Goal: Transaction & Acquisition: Purchase product/service

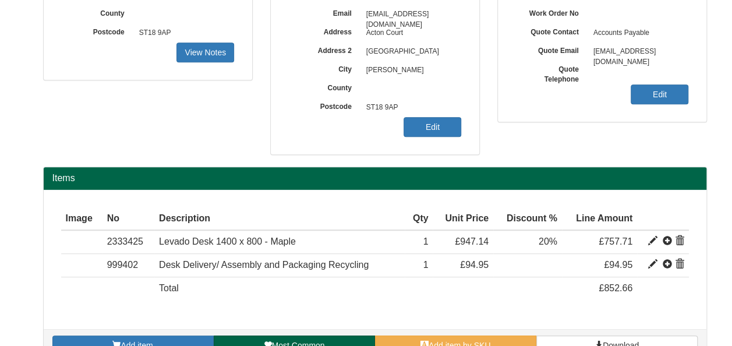
scroll to position [265, 0]
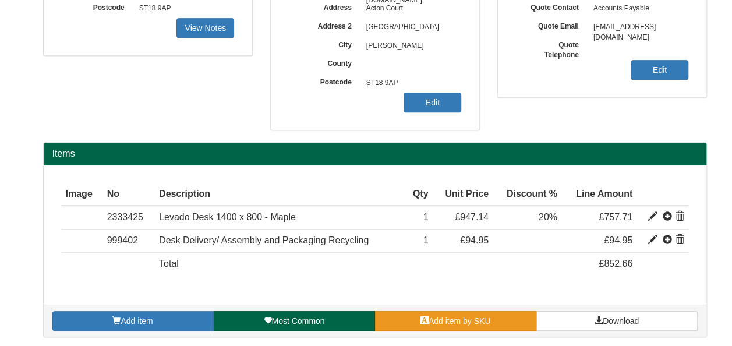
click at [467, 312] on link "Add item by SKU" at bounding box center [455, 321] width 161 height 20
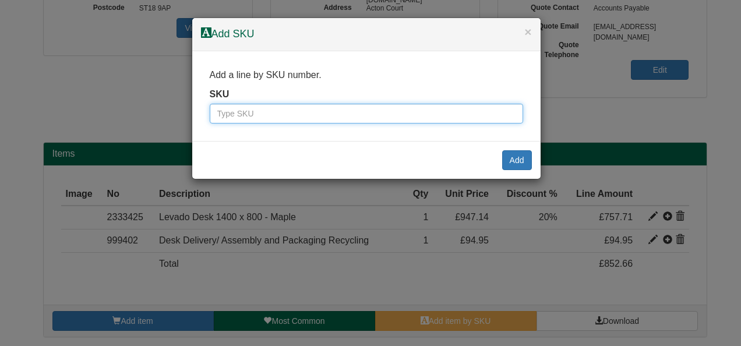
click at [304, 109] on input "text" at bounding box center [366, 114] width 313 height 20
type input "999104"
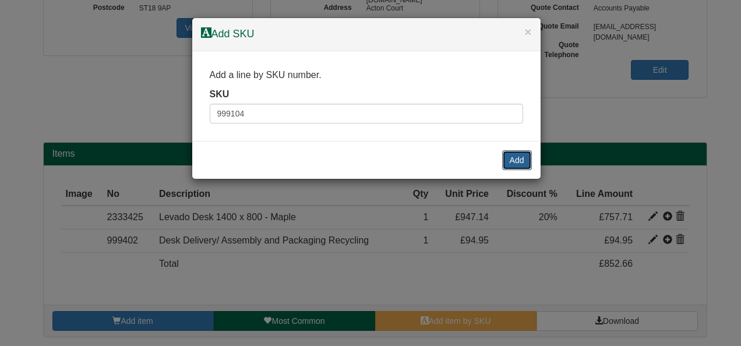
click at [520, 164] on button "Add" at bounding box center [517, 160] width 30 height 20
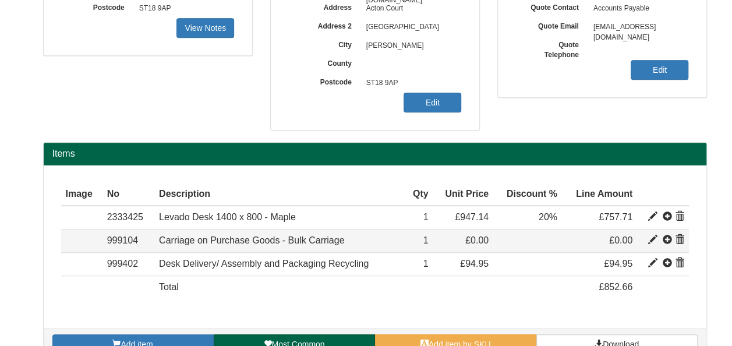
click at [678, 242] on span at bounding box center [679, 239] width 9 height 9
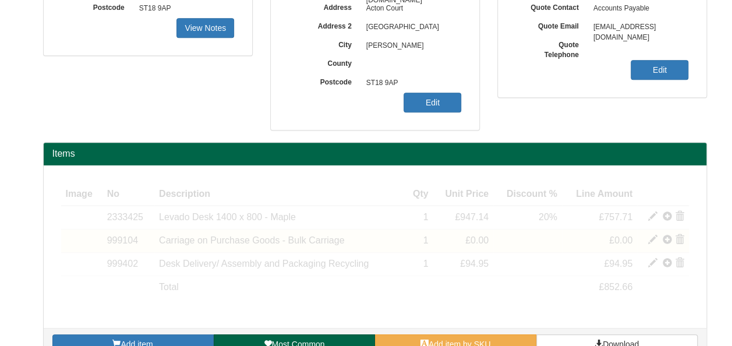
click at [457, 333] on div "Add item Most Common Add item by SKU Download" at bounding box center [375, 344] width 663 height 32
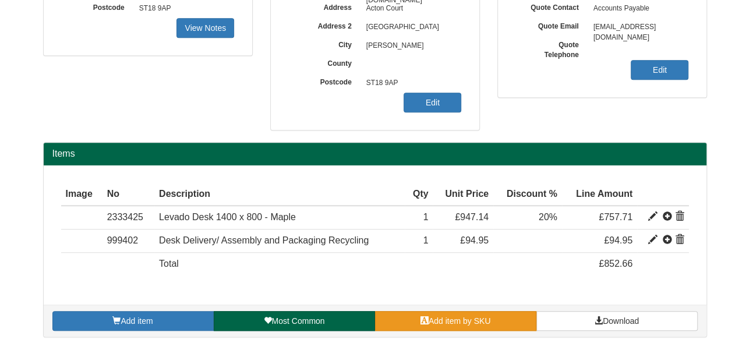
click at [435, 320] on span "Add item by SKU" at bounding box center [460, 320] width 62 height 9
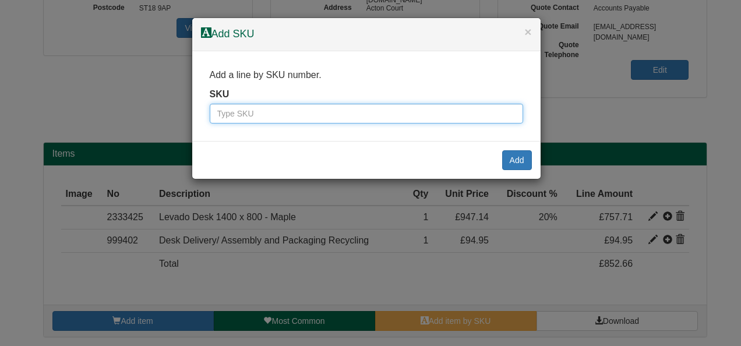
click at [309, 106] on input "text" at bounding box center [366, 114] width 313 height 20
type input "999102"
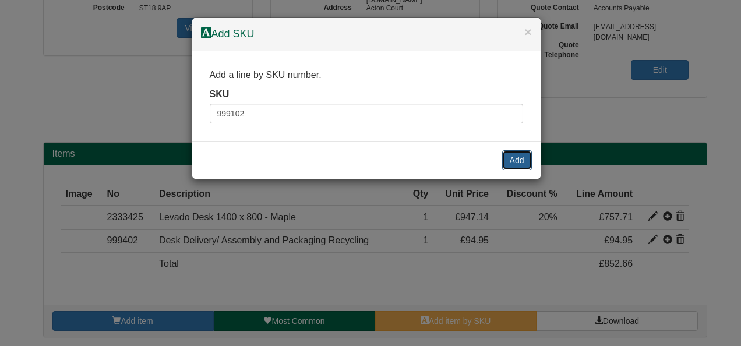
click at [522, 157] on button "Add" at bounding box center [517, 160] width 30 height 20
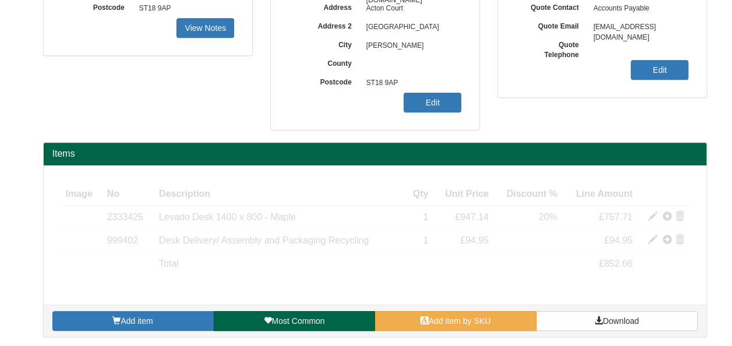
click at [512, 154] on h2 "Items" at bounding box center [374, 154] width 645 height 10
click at [458, 158] on div "Items" at bounding box center [375, 154] width 663 height 23
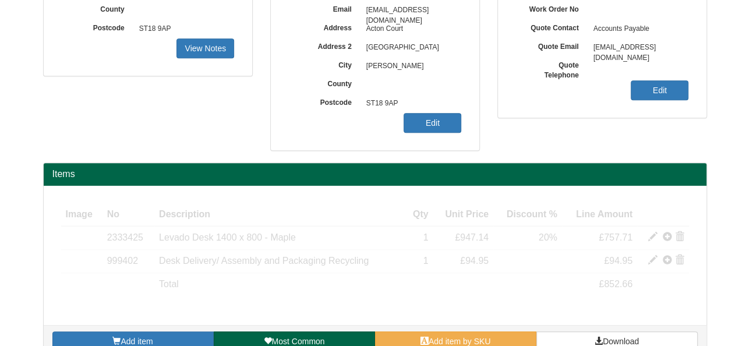
scroll to position [242, 0]
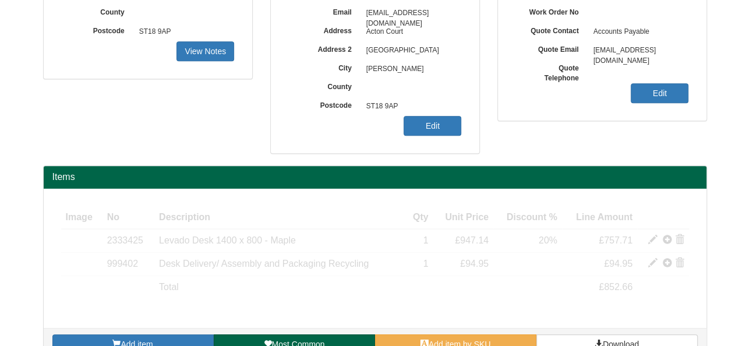
click at [239, 128] on div "Billing Customer Housing Plus Group Contact Accounts Payable Address Acton Cour…" at bounding box center [375, 17] width 682 height 295
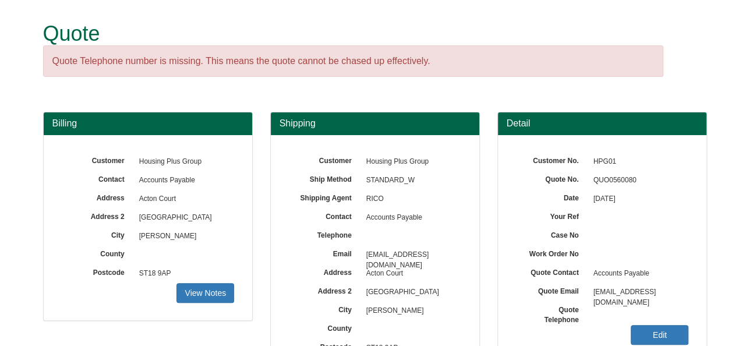
scroll to position [265, 0]
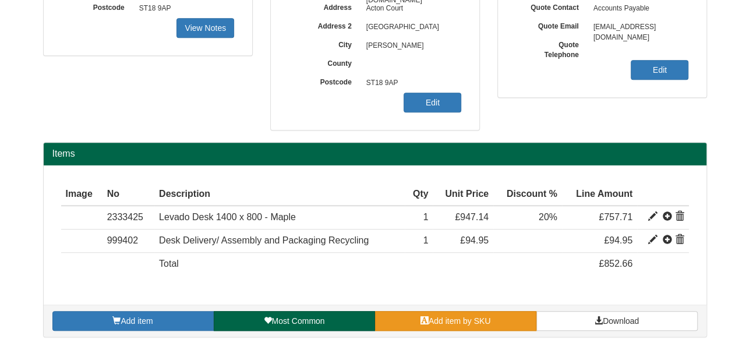
click at [455, 324] on link "Add item by SKU" at bounding box center [455, 321] width 161 height 20
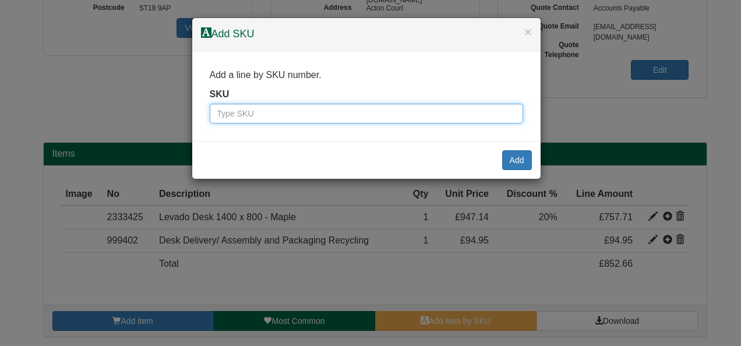
click at [252, 118] on input "text" at bounding box center [366, 114] width 313 height 20
paste input "999133"
type input "999133"
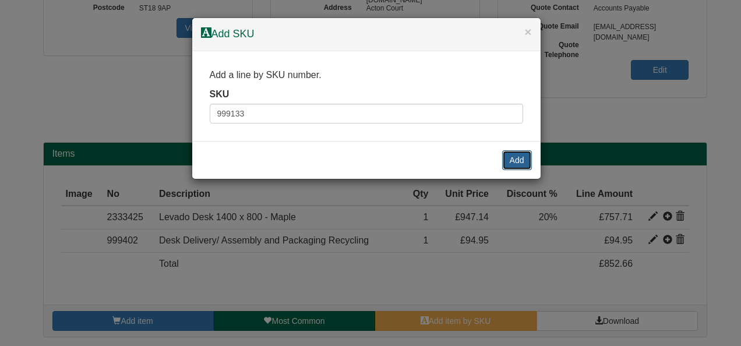
click at [517, 164] on button "Add" at bounding box center [517, 160] width 30 height 20
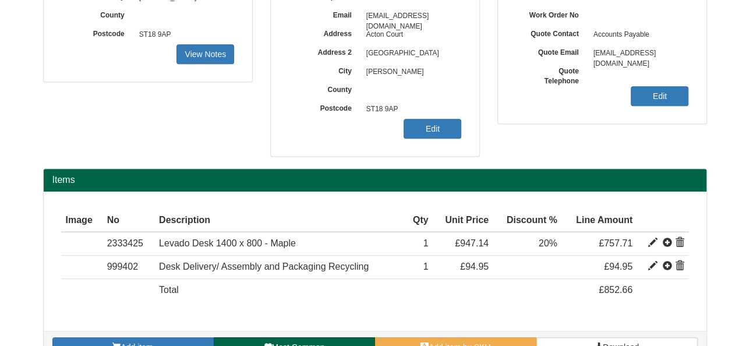
scroll to position [265, 0]
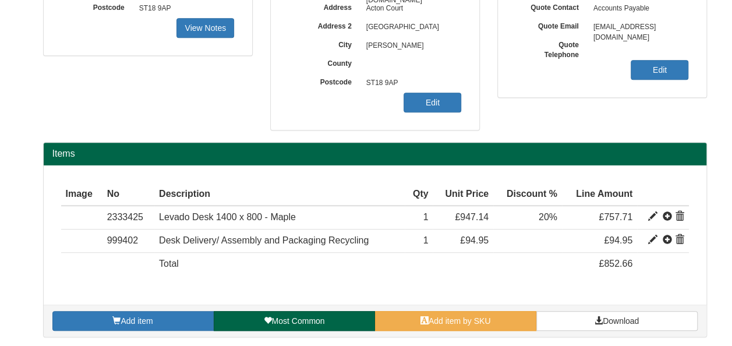
click at [392, 274] on div "Image Type No Description Qty Unit Price Discount % Line Amount Item 2333425 Le…" at bounding box center [375, 235] width 628 height 104
click at [472, 277] on div "Image Type No Description Qty Unit Price Discount % Line Amount Item 2333425 Le…" at bounding box center [375, 235] width 628 height 104
click at [449, 274] on div "Image Type No Description Qty Unit Price Discount % Line Amount Item 2333425 Le…" at bounding box center [375, 235] width 628 height 104
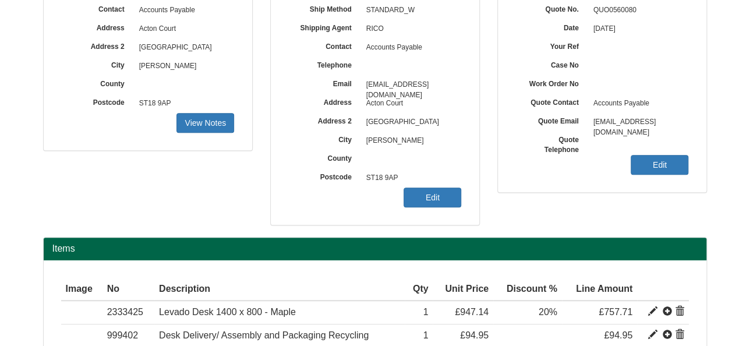
scroll to position [156, 0]
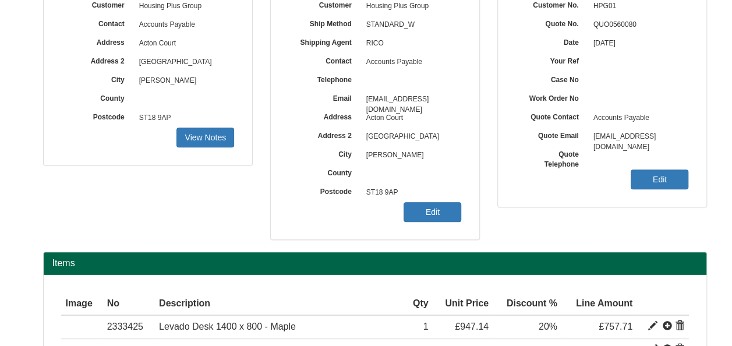
click at [620, 17] on span "QUO0560080" at bounding box center [638, 25] width 101 height 19
copy span "QUO0560080"
